Goal: Task Accomplishment & Management: Use online tool/utility

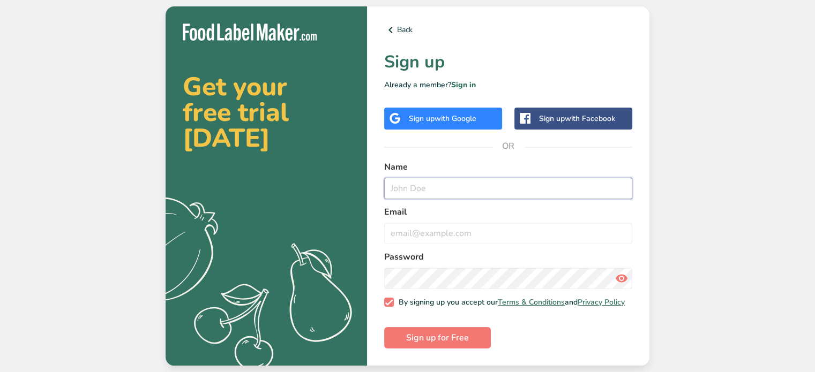
click at [427, 192] on input "text" at bounding box center [508, 188] width 248 height 21
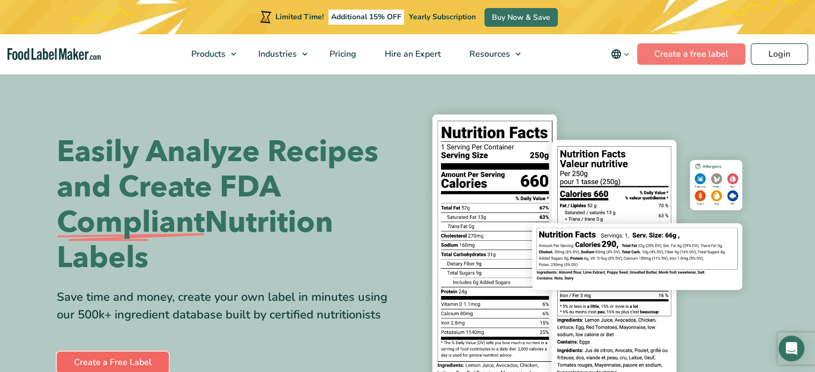
click at [97, 353] on link "Create a Free Label" at bounding box center [113, 362] width 112 height 21
